Goal: Task Accomplishment & Management: Manage account settings

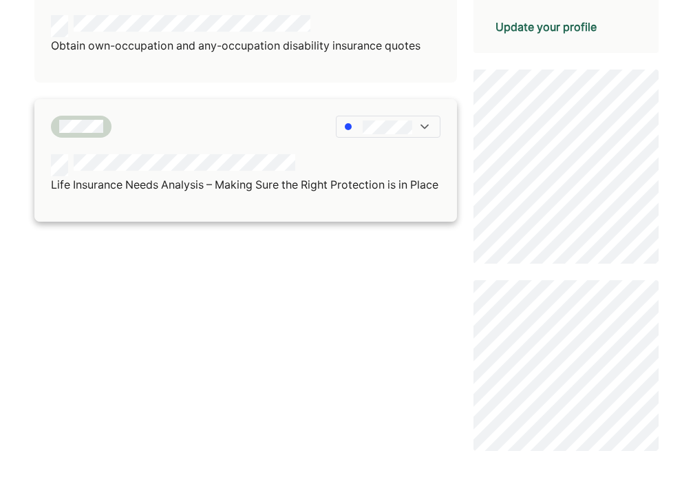
scroll to position [465, 0]
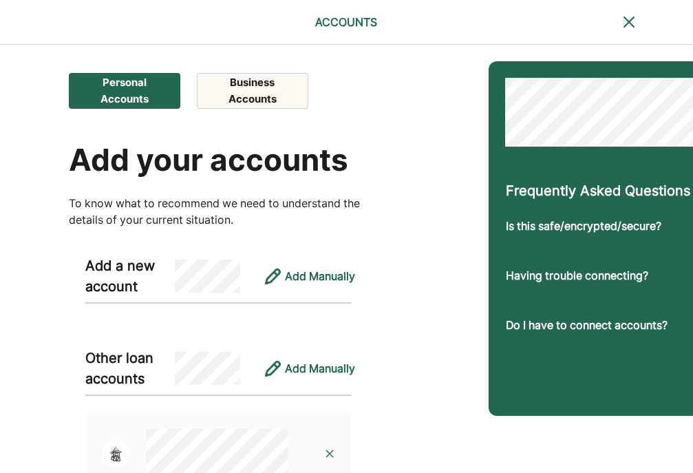
scroll to position [0, 1]
click at [242, 89] on button "Business Accounts" at bounding box center [252, 91] width 111 height 36
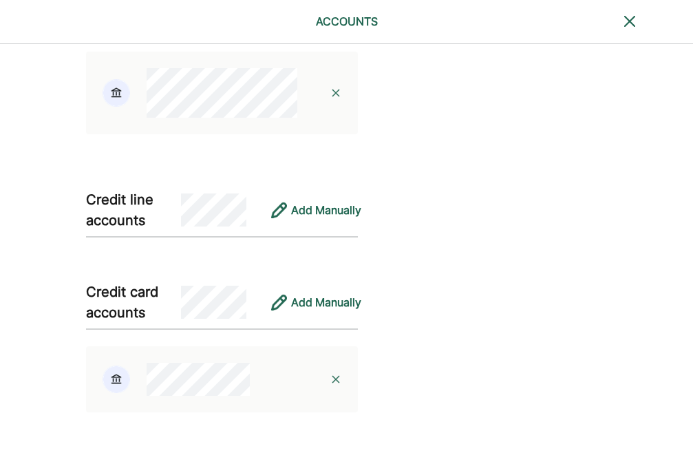
scroll to position [470, 0]
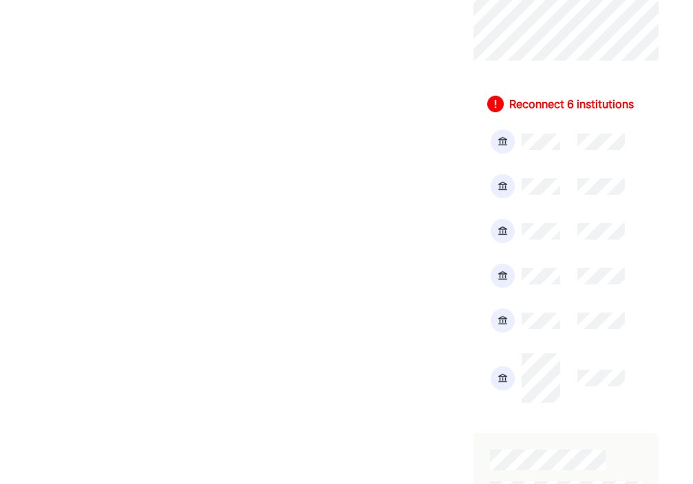
scroll to position [876, 0]
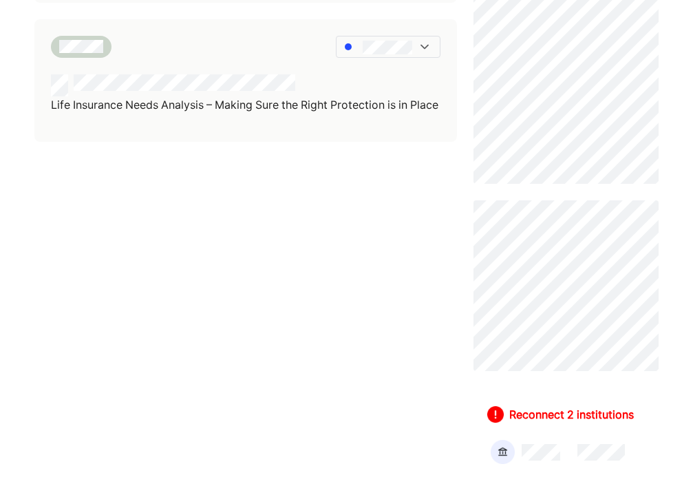
scroll to position [519, 0]
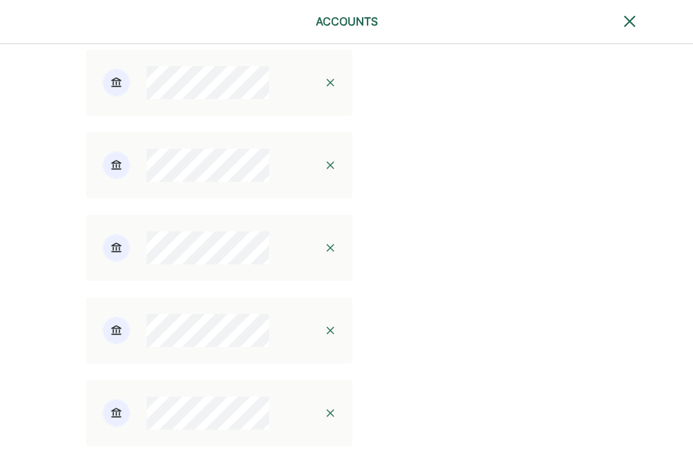
scroll to position [503, 0]
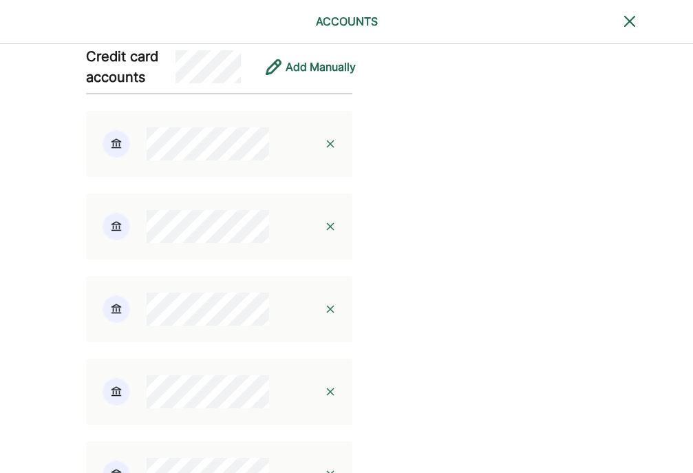
click at [325, 149] on img at bounding box center [330, 143] width 11 height 11
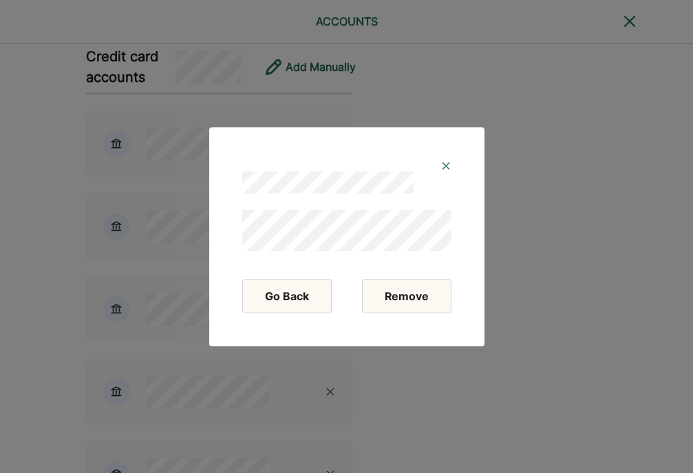
click at [400, 297] on button "Remove" at bounding box center [406, 296] width 89 height 34
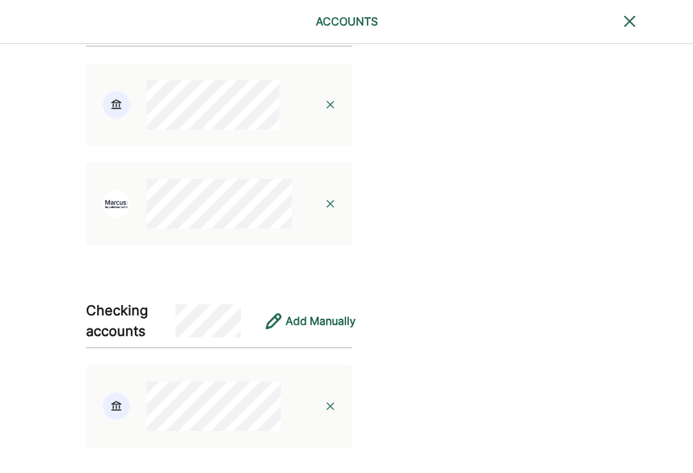
scroll to position [748, 0]
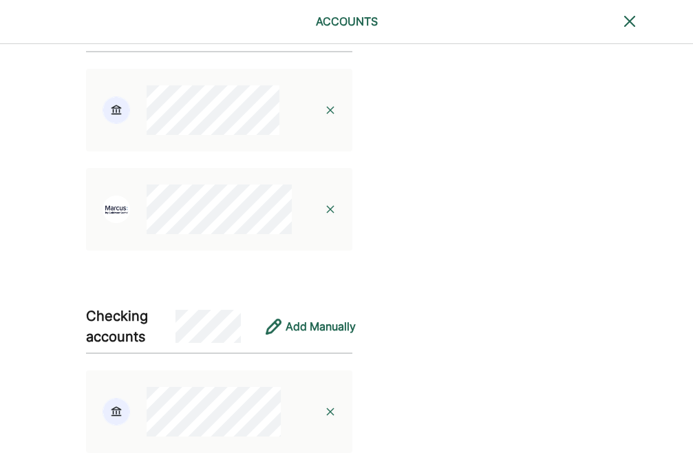
click at [325, 116] on img at bounding box center [330, 110] width 11 height 11
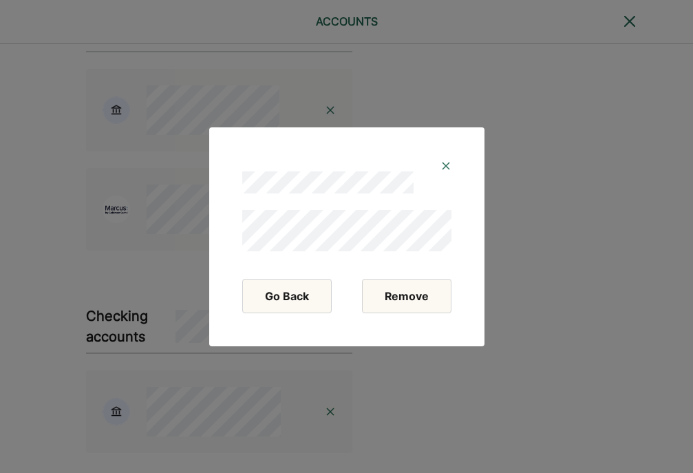
click at [405, 291] on button "Remove" at bounding box center [406, 296] width 89 height 34
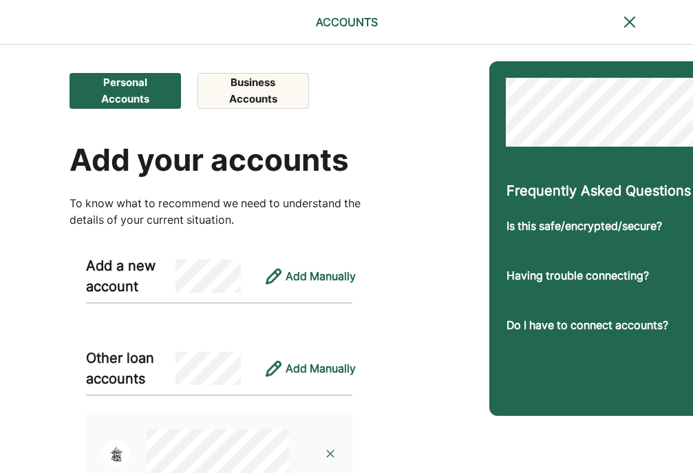
scroll to position [0, 0]
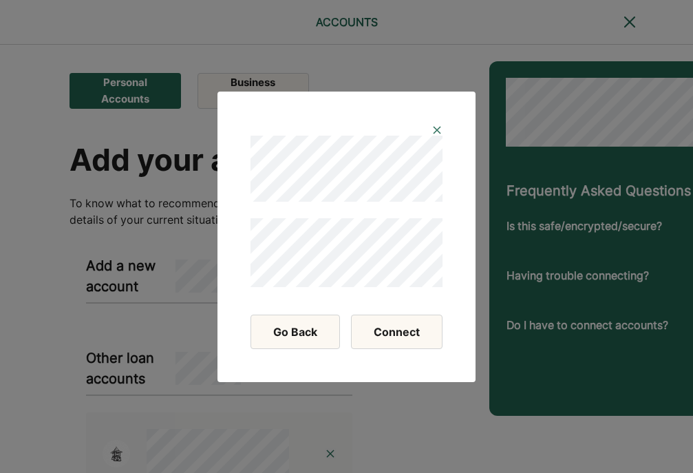
click at [371, 334] on button "Connect" at bounding box center [396, 331] width 91 height 34
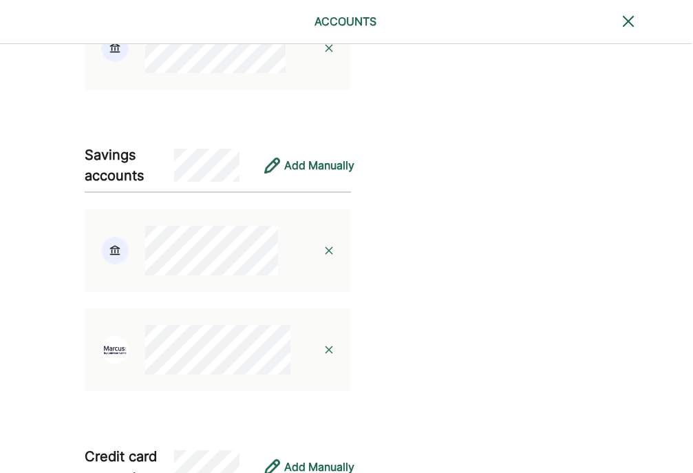
scroll to position [0, 1]
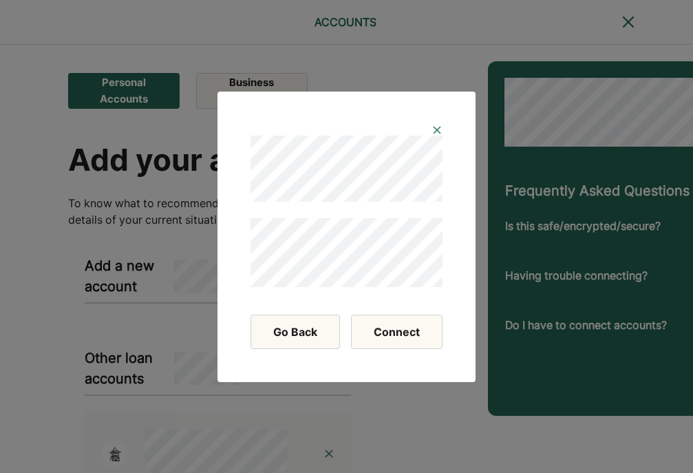
click at [400, 335] on button "Connect" at bounding box center [396, 331] width 91 height 34
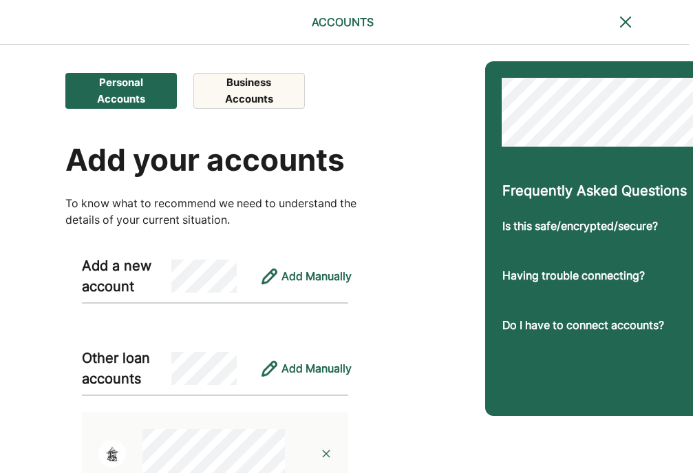
scroll to position [0, 4]
click at [215, 85] on button "Business Accounts" at bounding box center [248, 91] width 111 height 36
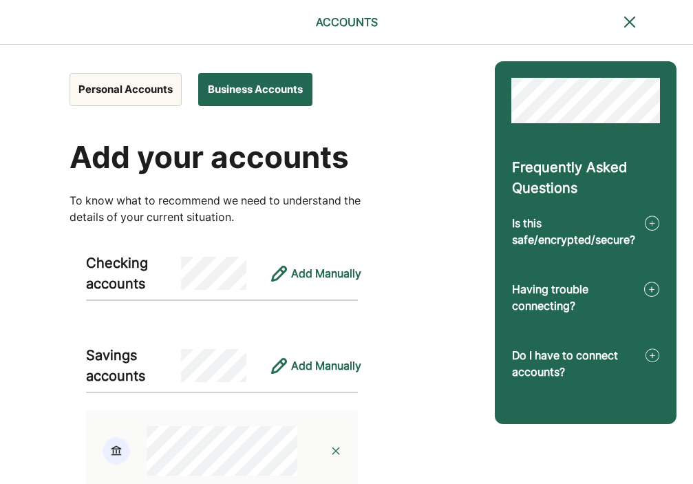
scroll to position [0, 0]
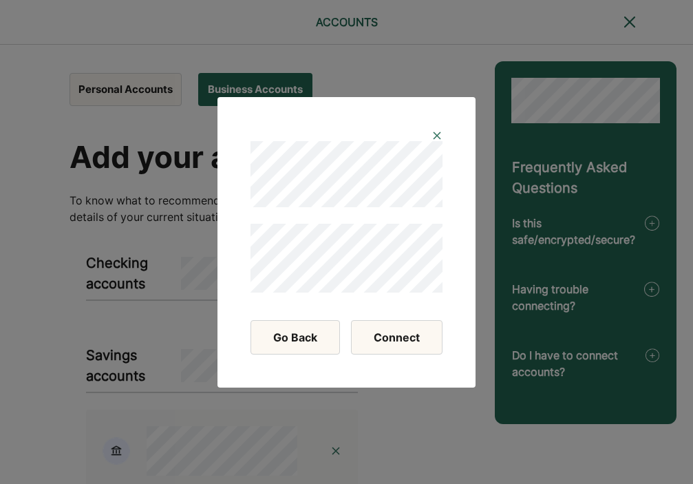
click at [374, 339] on button "Connect" at bounding box center [396, 337] width 91 height 34
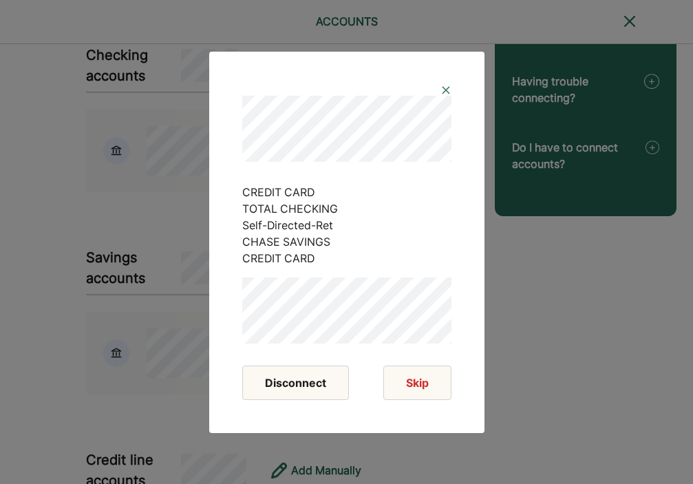
scroll to position [243, 0]
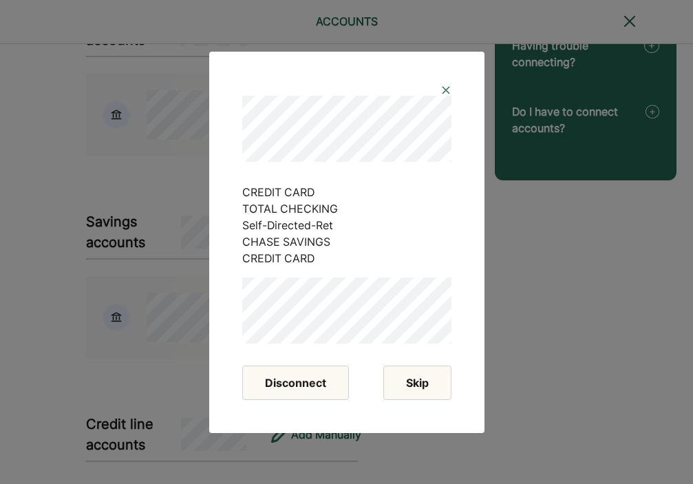
click at [409, 390] on button "Skip" at bounding box center [417, 382] width 68 height 34
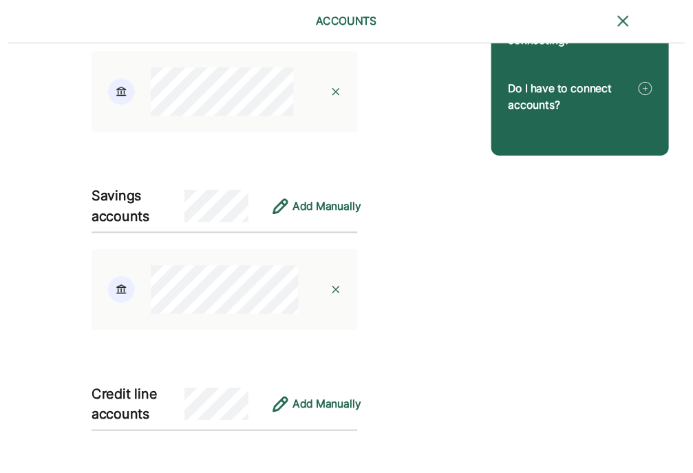
scroll to position [0, 0]
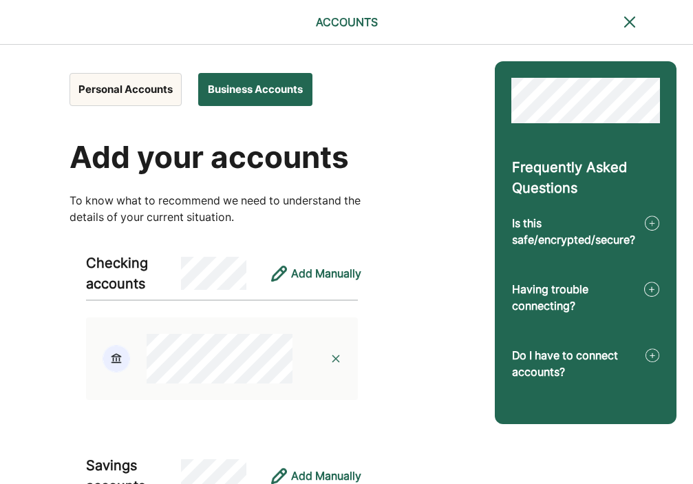
click at [133, 89] on button "Personal Accounts" at bounding box center [125, 89] width 112 height 33
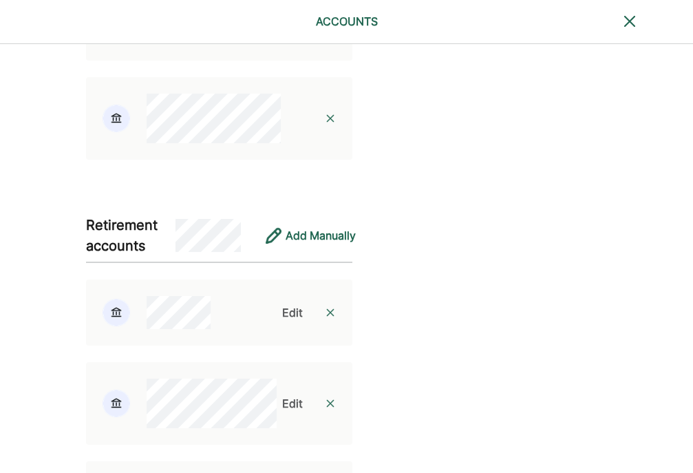
scroll to position [1755, 0]
click at [283, 320] on div "Edit" at bounding box center [292, 311] width 21 height 17
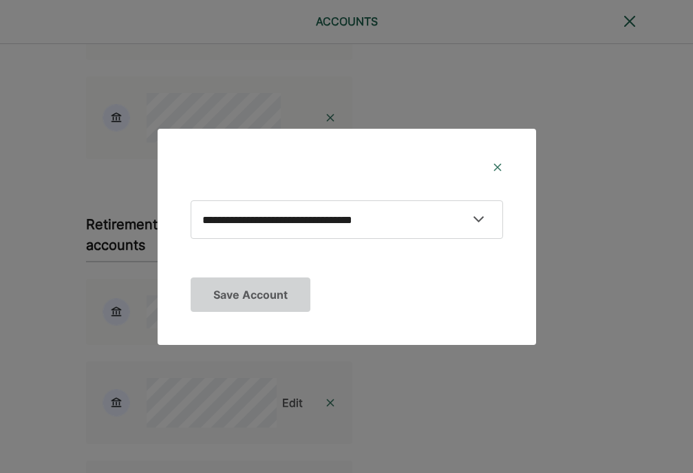
select select "**********"
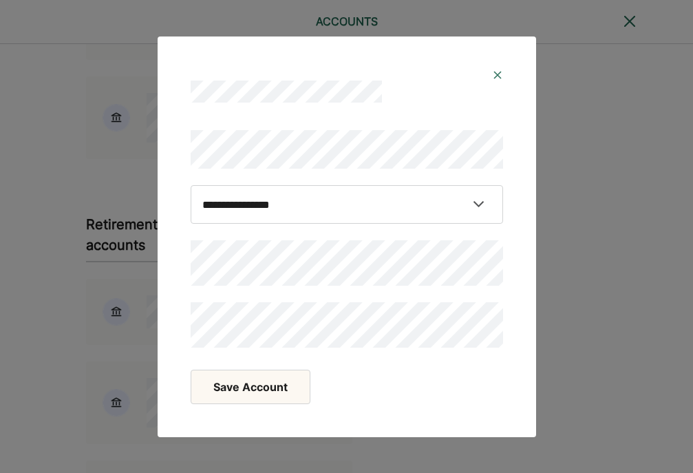
click at [243, 391] on button "Save Account" at bounding box center [251, 386] width 120 height 34
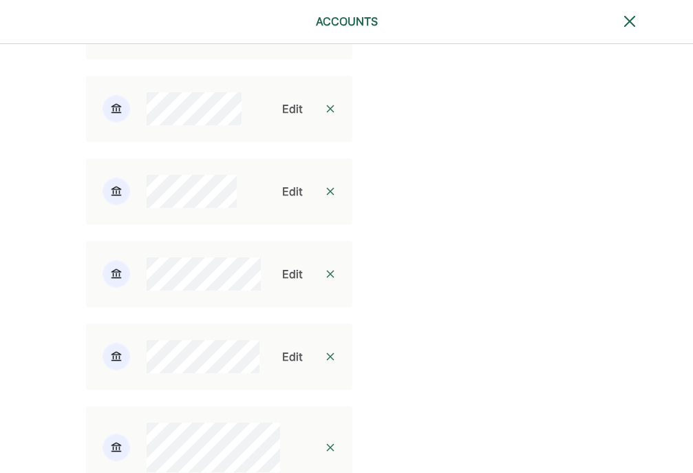
scroll to position [2142, 0]
click at [282, 114] on div "Edit" at bounding box center [292, 106] width 21 height 17
select select "********"
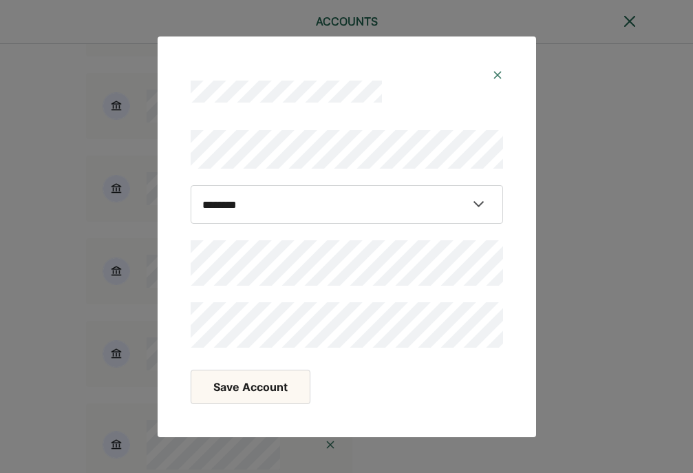
click at [231, 397] on button "Save Account" at bounding box center [251, 386] width 120 height 34
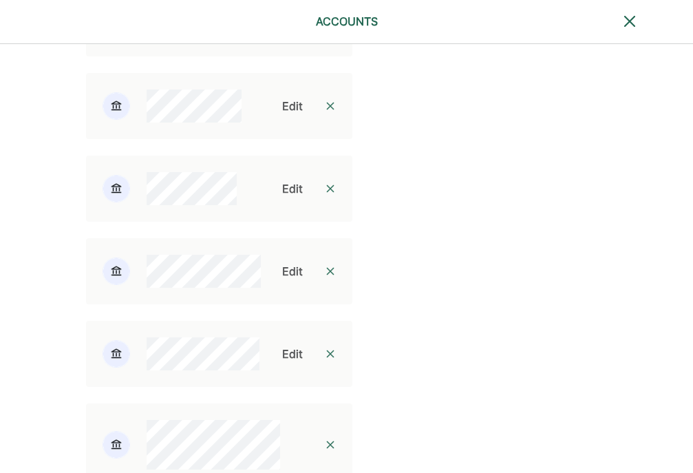
click at [285, 197] on div "Edit" at bounding box center [292, 188] width 21 height 17
select select "*********"
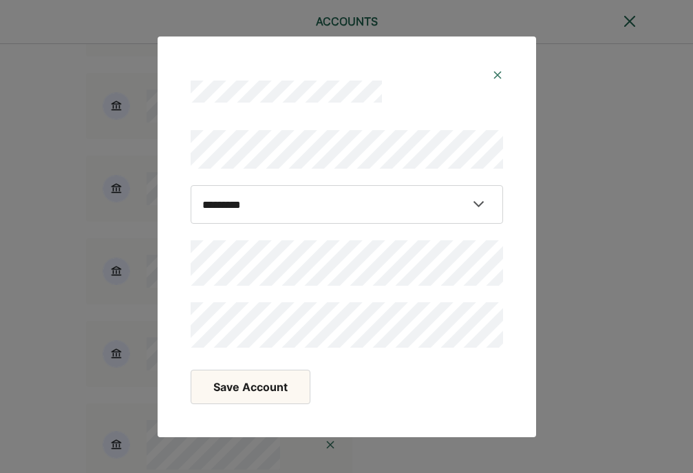
click at [243, 389] on button "Save Account" at bounding box center [251, 386] width 120 height 34
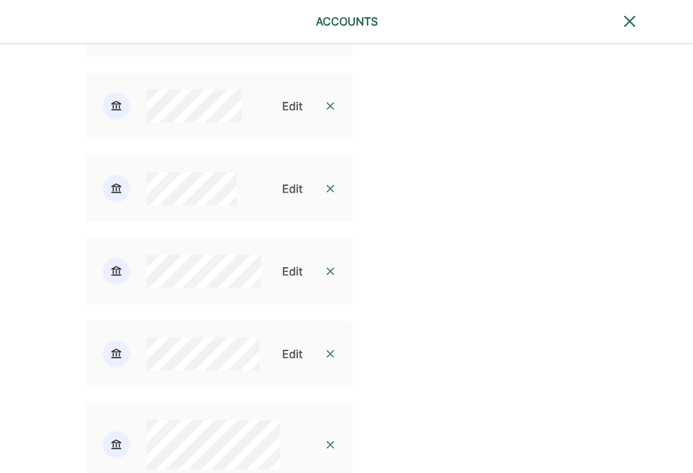
click at [282, 279] on div "Edit" at bounding box center [292, 271] width 21 height 17
select select "*********"
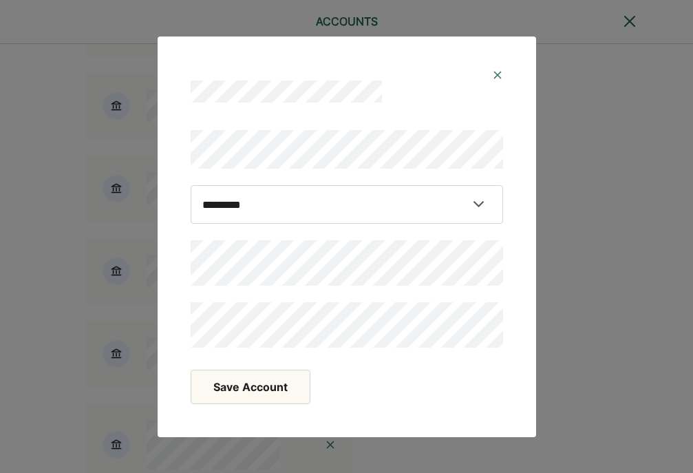
click at [248, 400] on button "Save Account" at bounding box center [251, 386] width 120 height 34
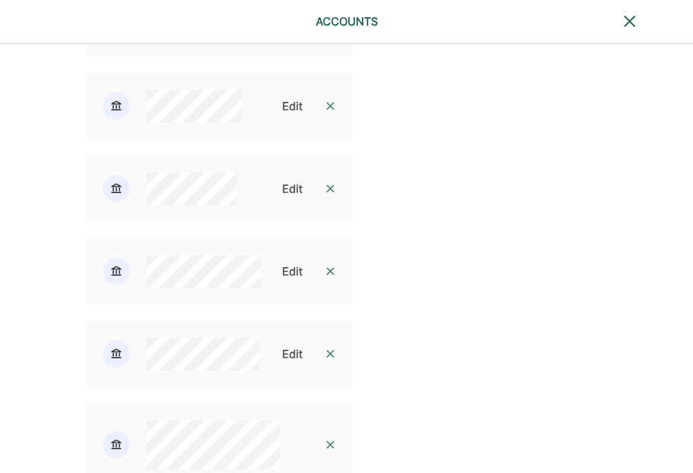
click at [284, 362] on div "Edit" at bounding box center [292, 353] width 21 height 17
select select "**********"
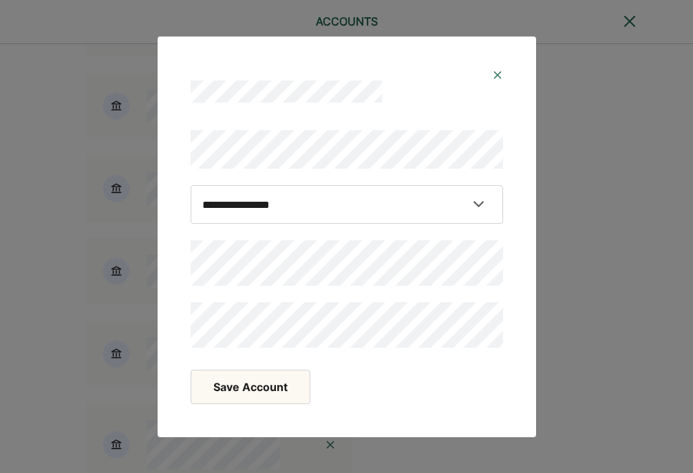
click at [257, 388] on button "Save Account" at bounding box center [251, 386] width 120 height 34
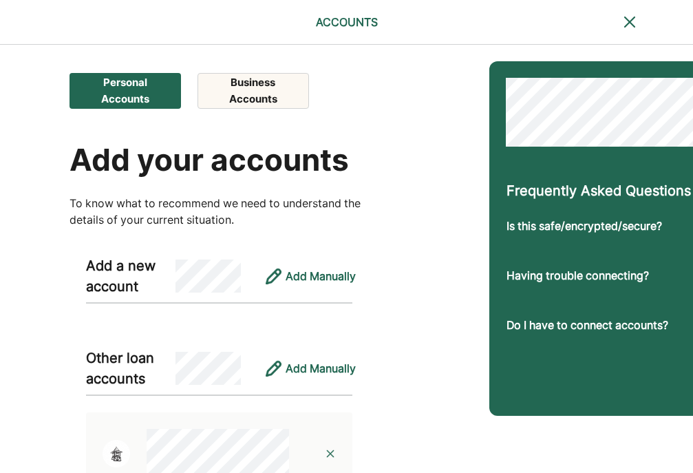
scroll to position [0, 0]
click at [255, 86] on button "Business Accounts" at bounding box center [252, 91] width 111 height 36
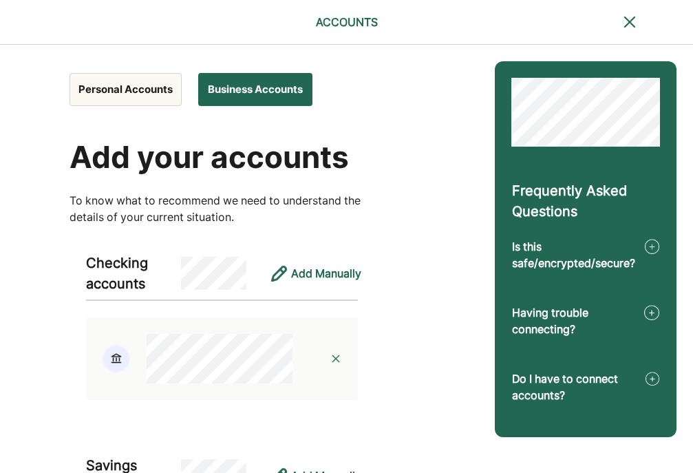
click at [118, 96] on button "Personal Accounts" at bounding box center [125, 89] width 112 height 33
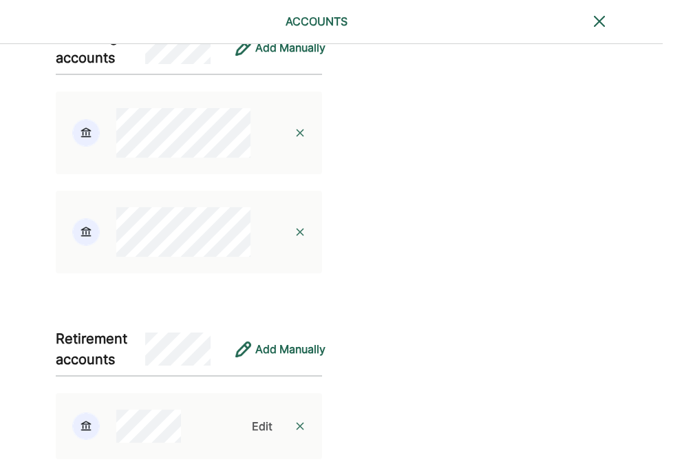
scroll to position [1642, 30]
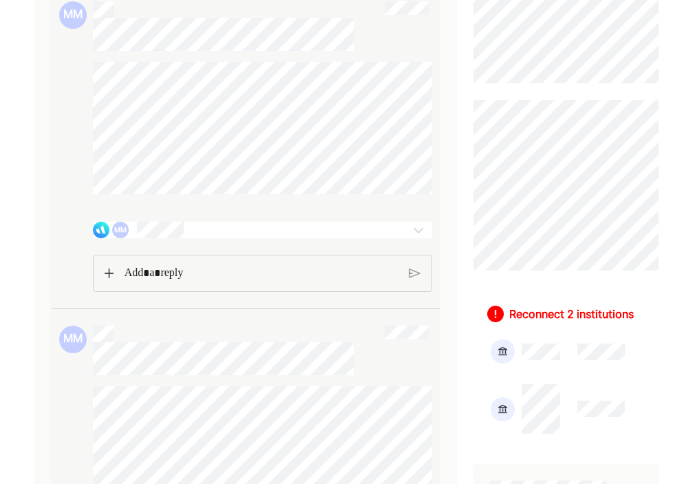
scroll to position [531, 0]
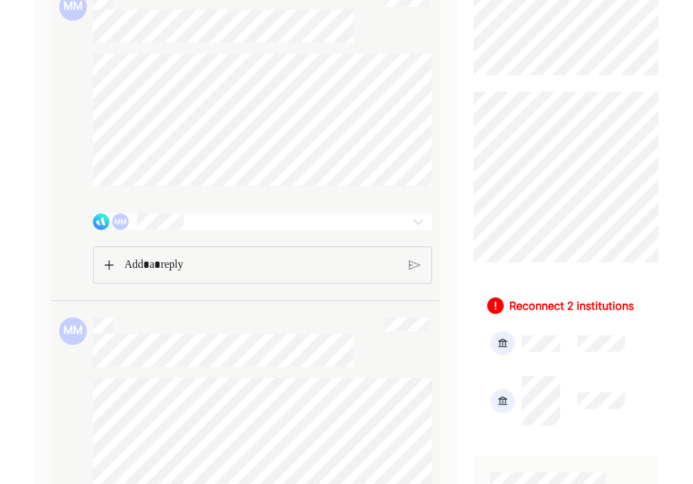
click at [338, 230] on div "MM" at bounding box center [234, 221] width 283 height 17
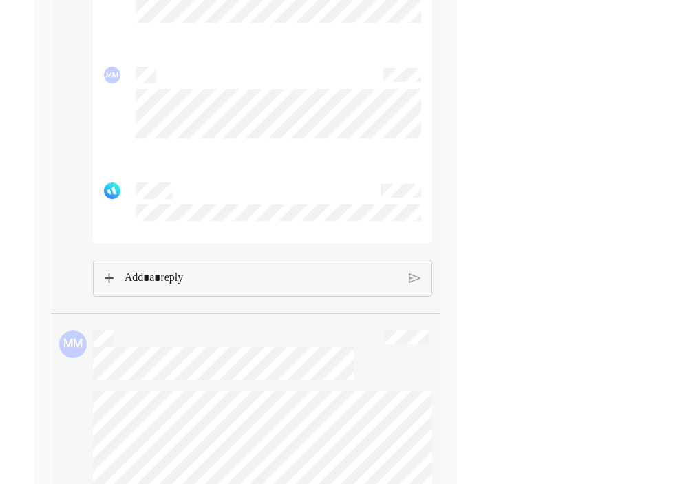
scroll to position [2312, 0]
click at [204, 286] on p "Rich Text Editor. Editing area: main" at bounding box center [261, 277] width 274 height 18
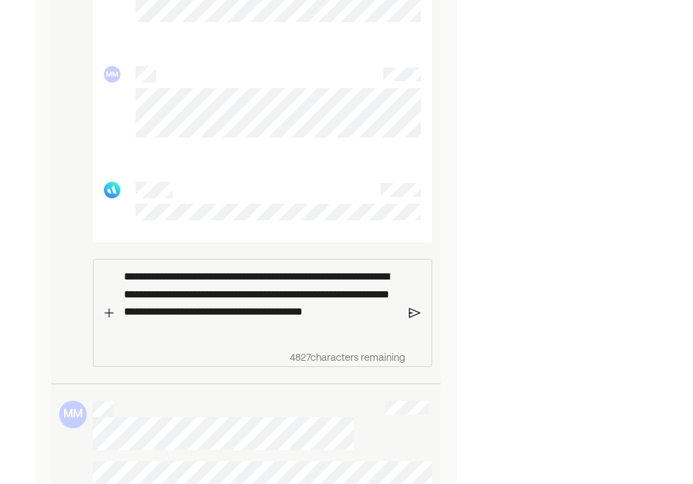
click at [413, 341] on div "**********" at bounding box center [262, 312] width 339 height 107
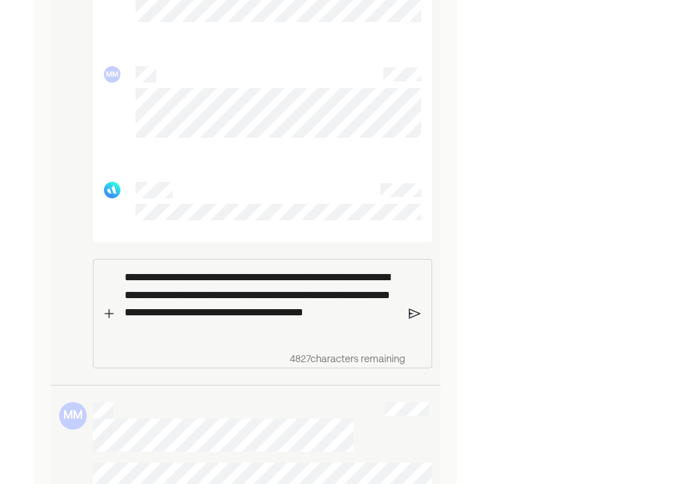
click at [413, 319] on img at bounding box center [415, 313] width 12 height 12
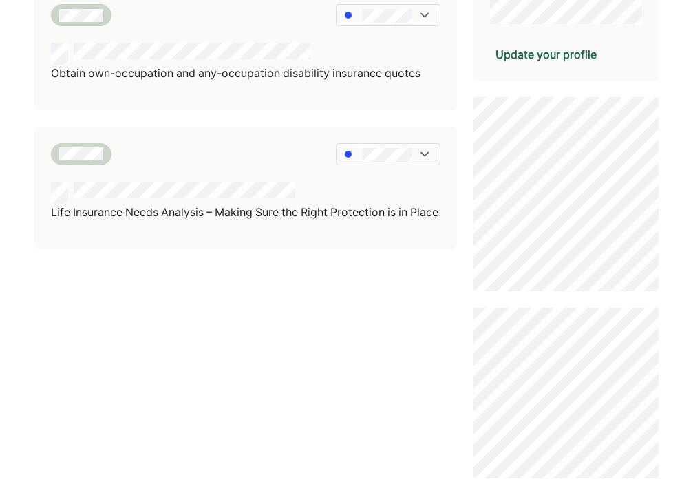
scroll to position [413, 0]
